Goal: Task Accomplishment & Management: Use online tool/utility

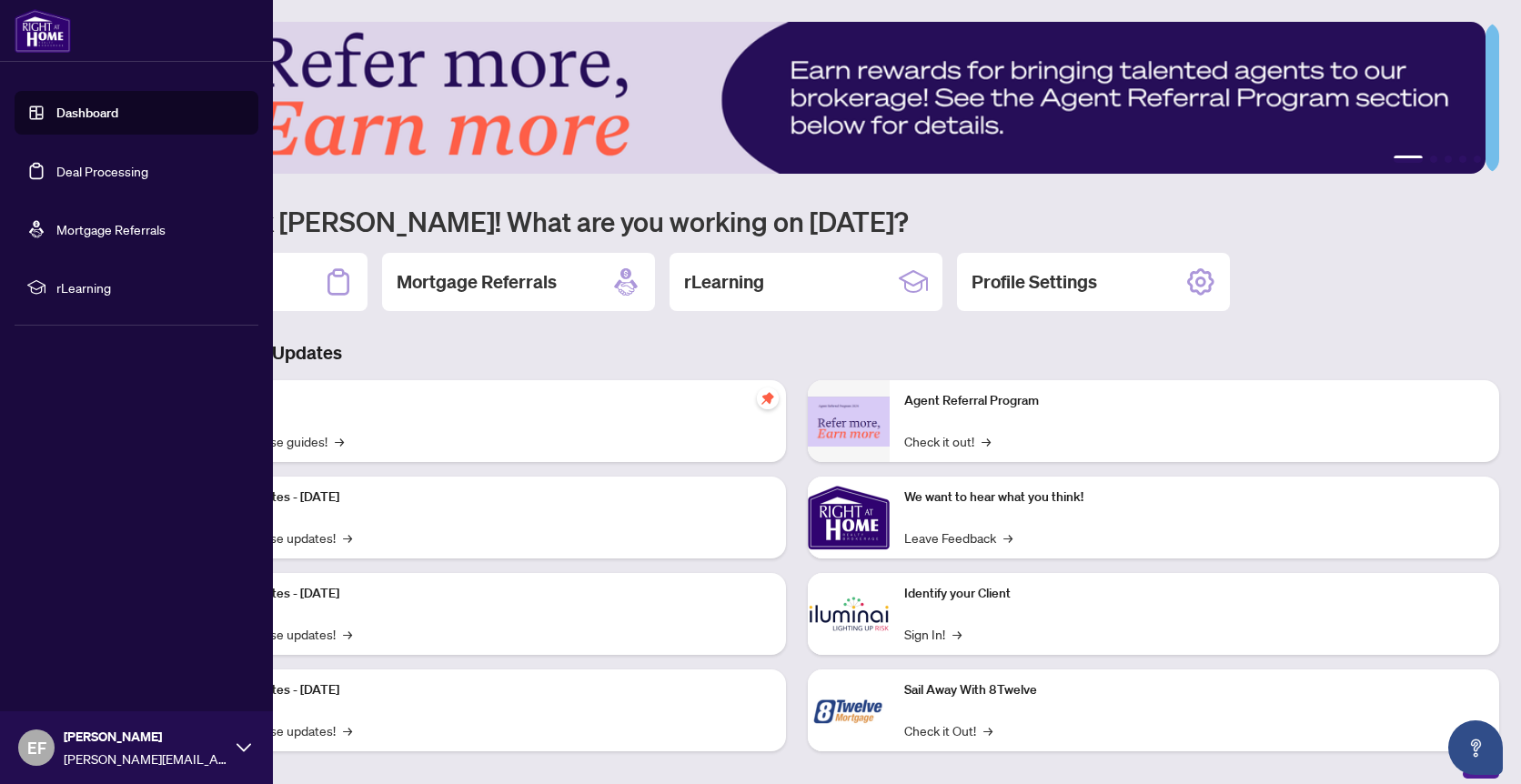
click at [56, 111] on link "Dashboard" at bounding box center [87, 112] width 62 height 16
click at [56, 175] on link "Deal Processing" at bounding box center [102, 171] width 92 height 16
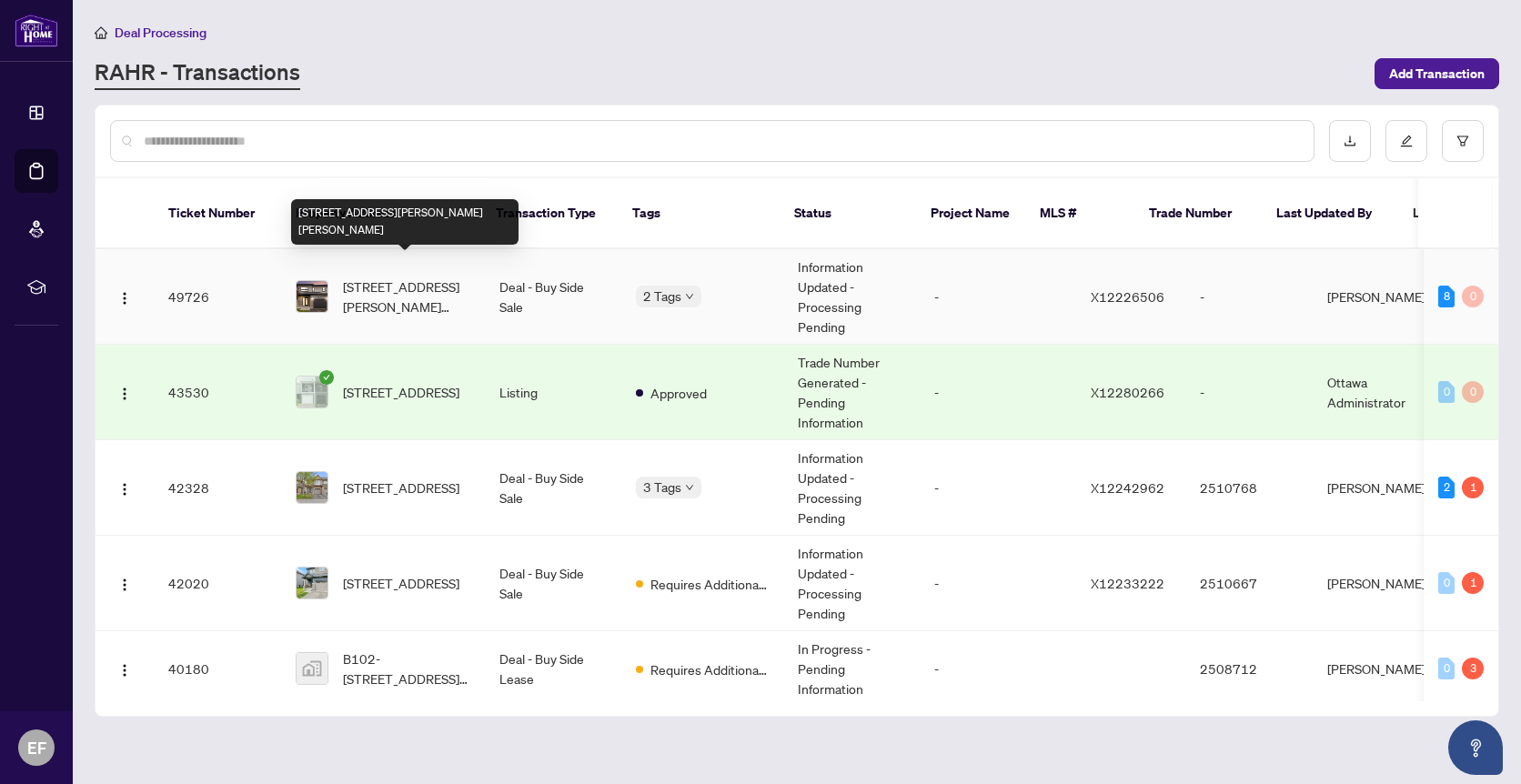
click at [391, 276] on span "[STREET_ADDRESS][PERSON_NAME][PERSON_NAME]" at bounding box center [406, 296] width 127 height 40
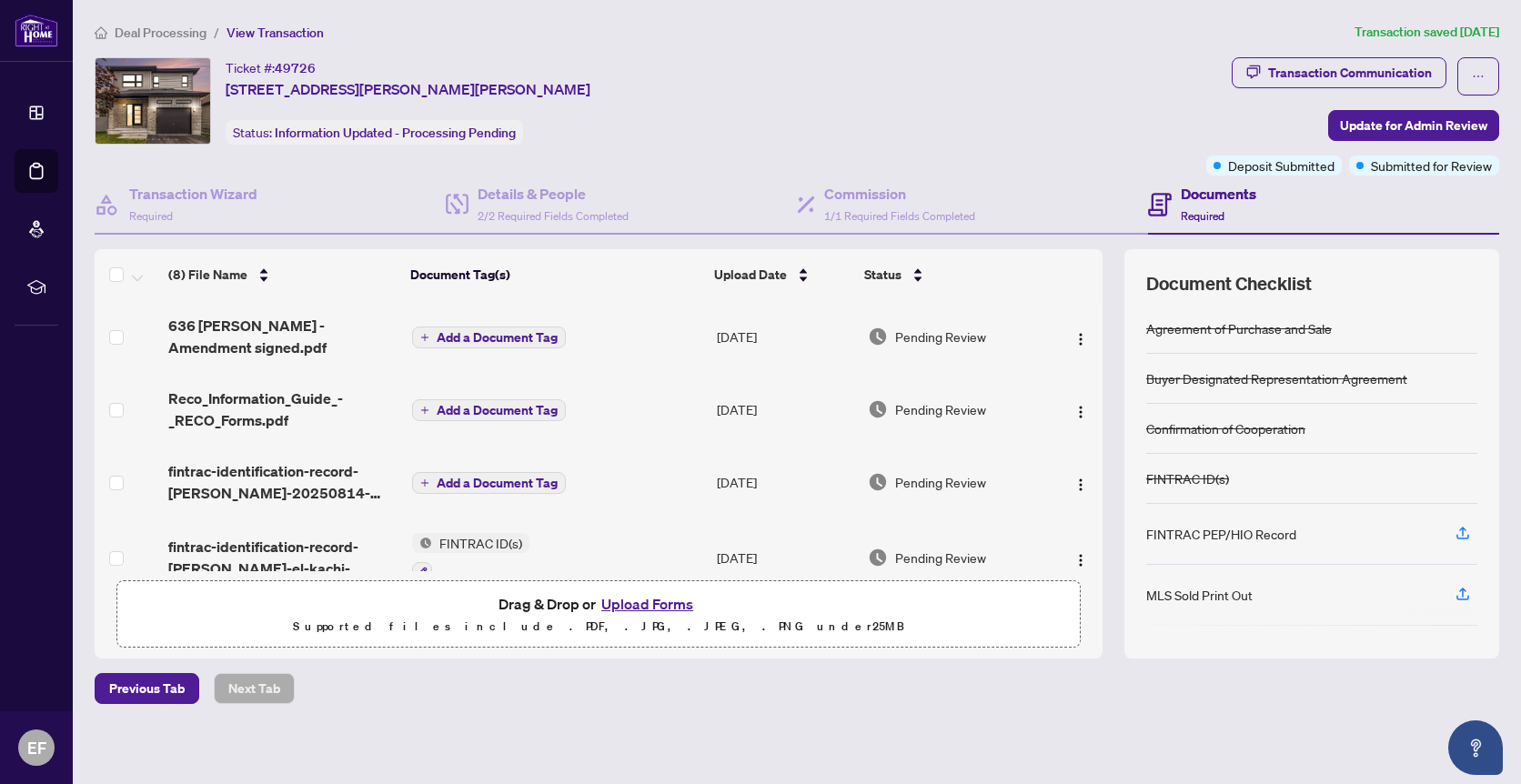
click at [641, 603] on button "Upload Forms" at bounding box center [648, 604] width 103 height 23
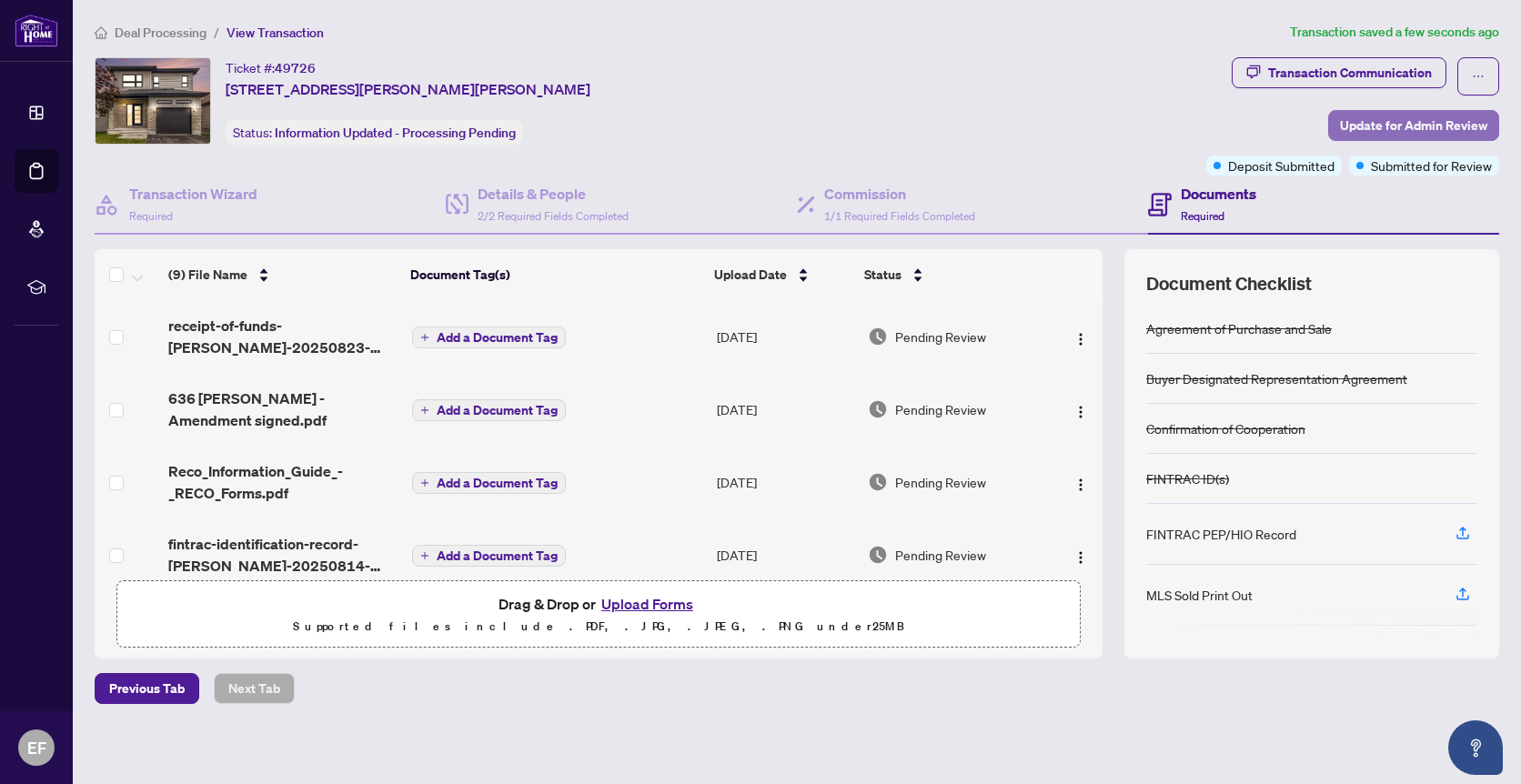
click at [1390, 122] on span "Update for Admin Review" at bounding box center [1414, 126] width 147 height 29
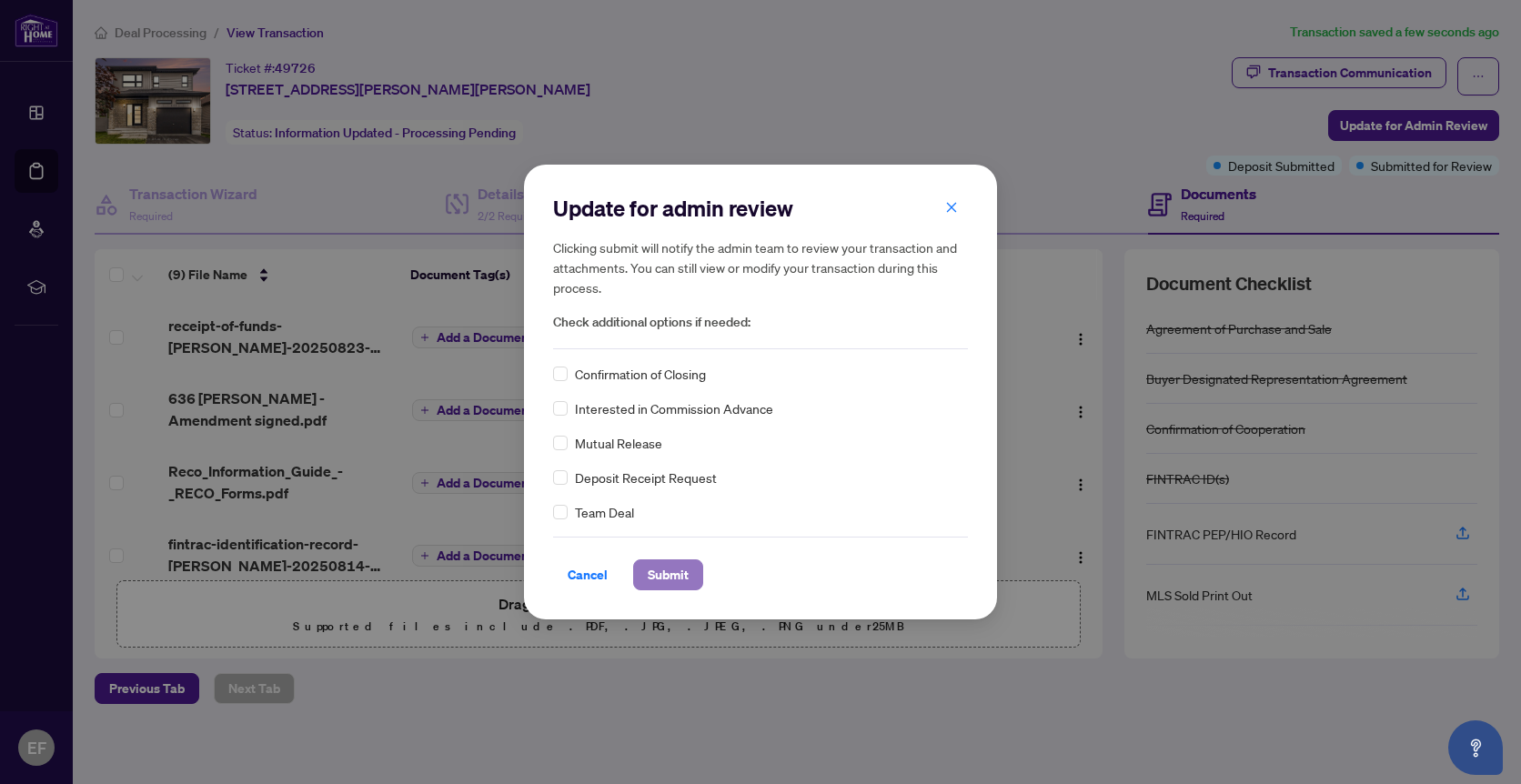
click at [669, 575] on span "Submit" at bounding box center [668, 575] width 41 height 29
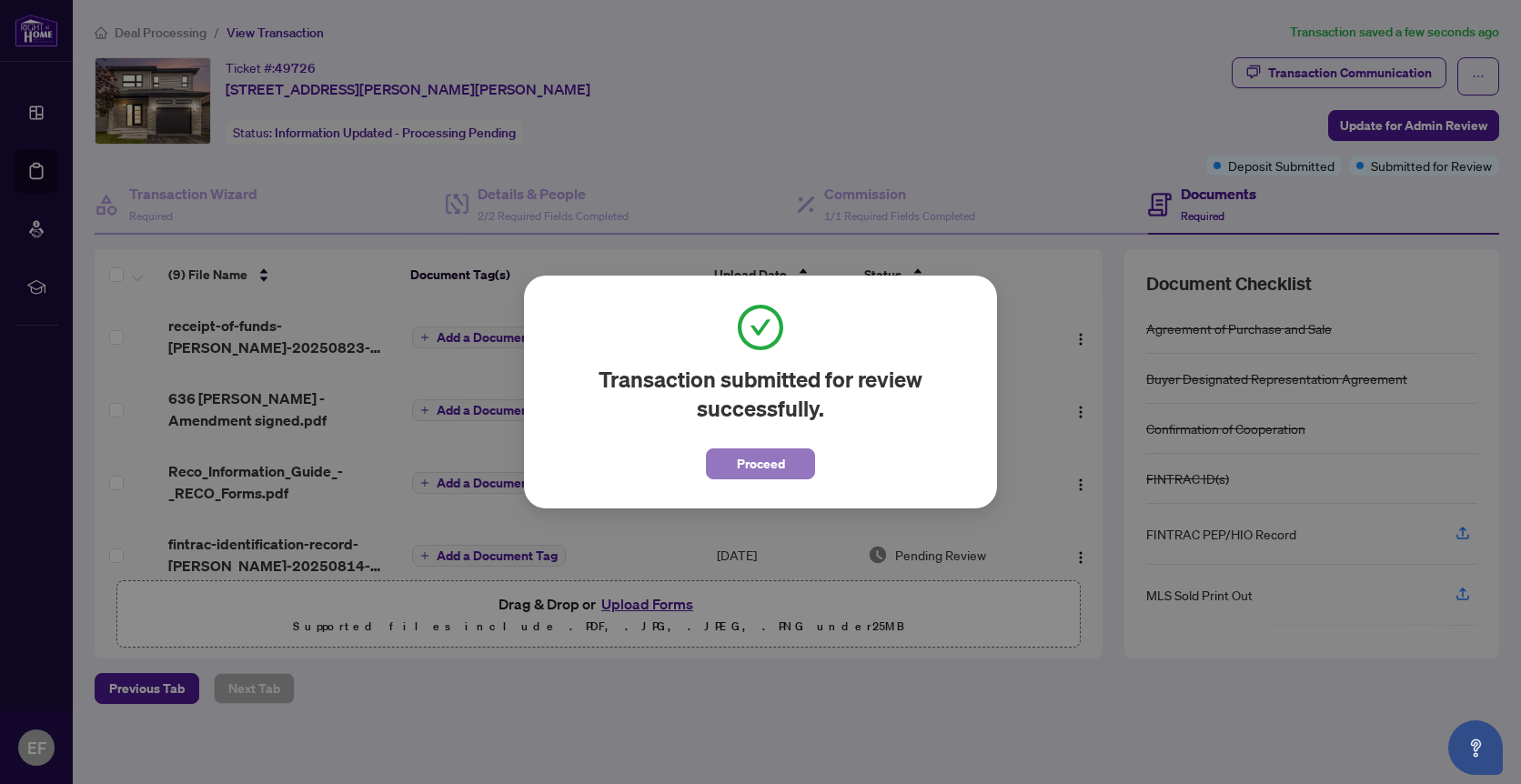
click at [786, 461] on button "Proceed" at bounding box center [760, 464] width 110 height 31
